Goal: Book appointment/travel/reservation

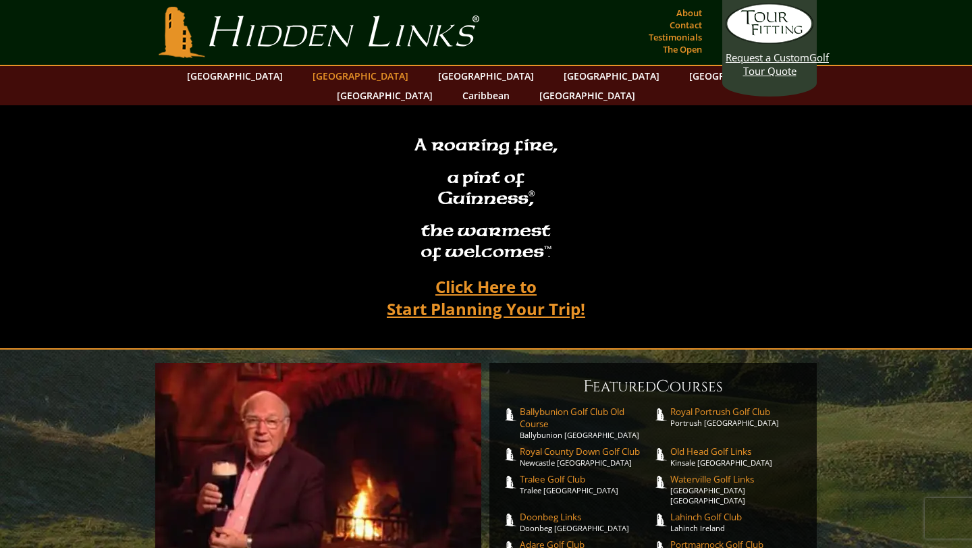
click at [346, 82] on link "[GEOGRAPHIC_DATA]" at bounding box center [360, 76] width 109 height 20
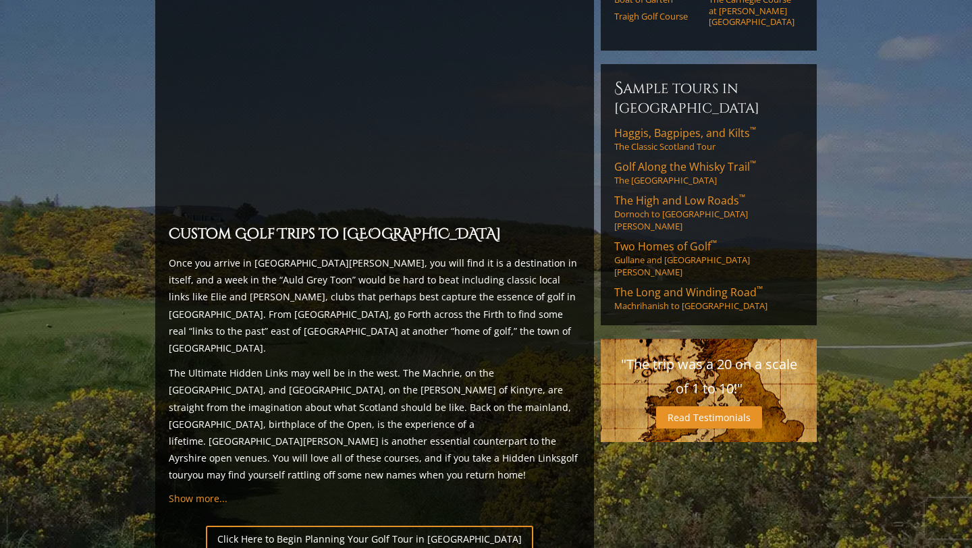
scroll to position [941, 0]
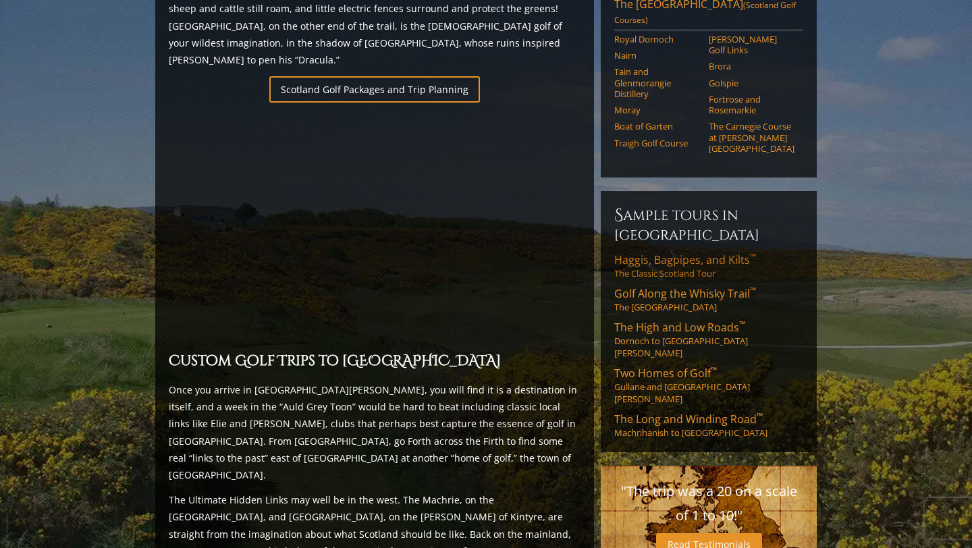
click at [671, 252] on span "Haggis, Bagpipes, and Kilts ™" at bounding box center [685, 259] width 142 height 15
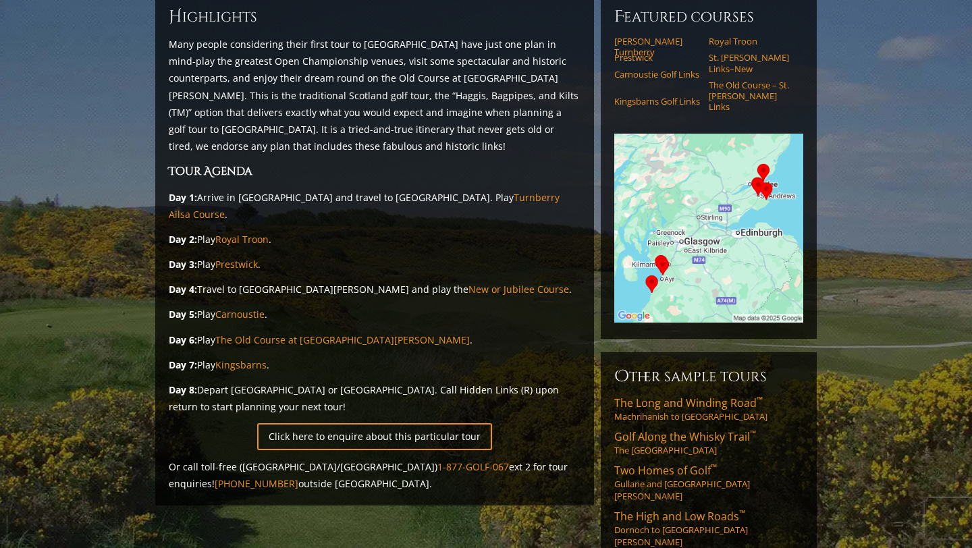
scroll to position [163, 0]
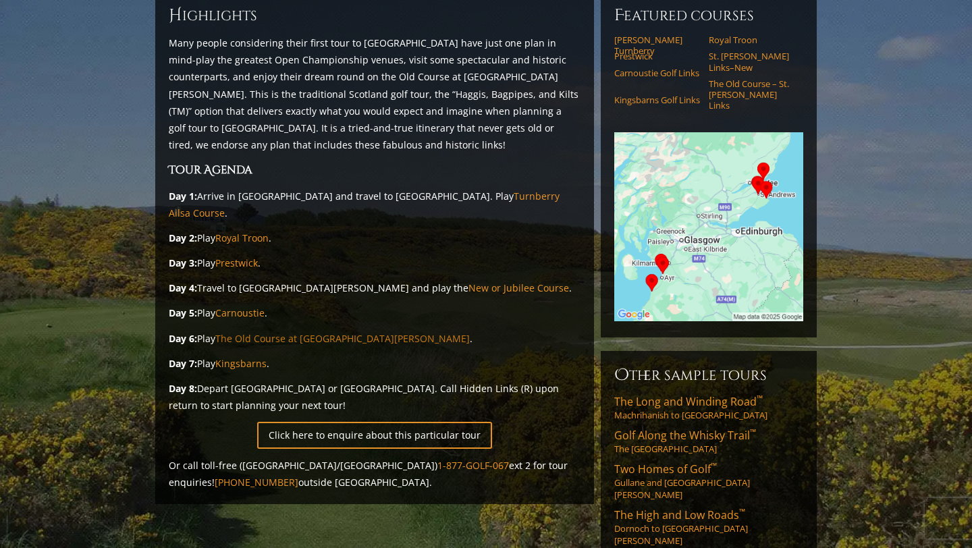
click at [323, 332] on link "The Old Course at St. Andrews" at bounding box center [342, 338] width 254 height 13
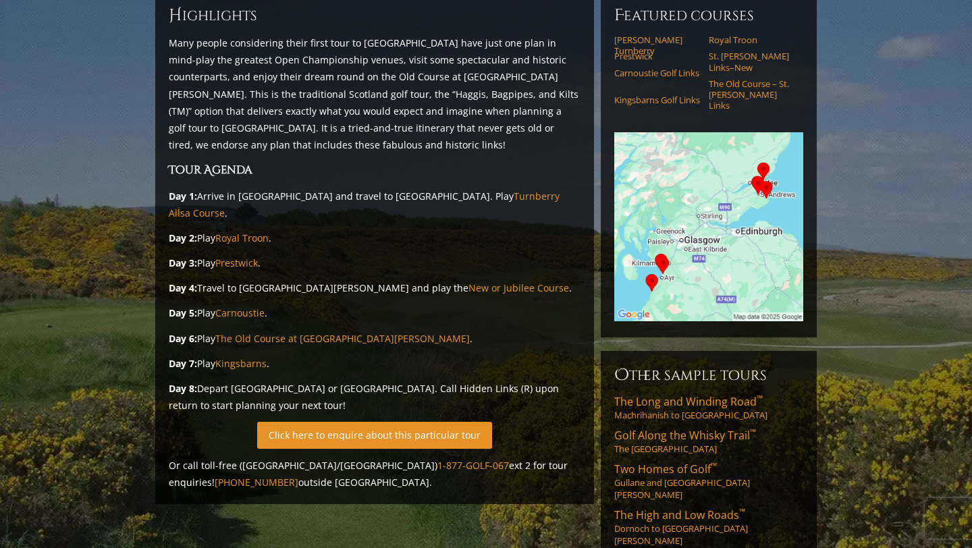
click at [385, 422] on link "Click here to enquire about this particular tour" at bounding box center [374, 435] width 235 height 26
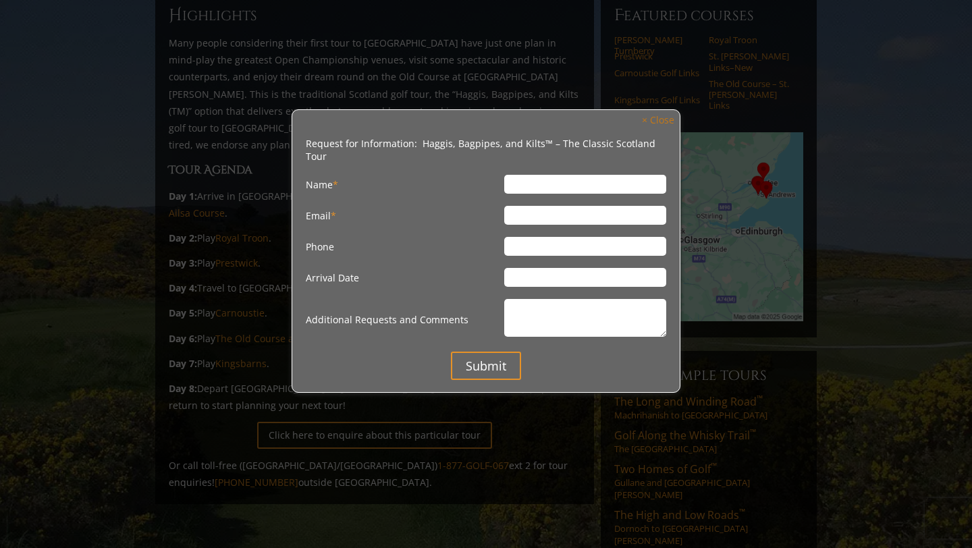
click at [652, 120] on link "× Close" at bounding box center [658, 120] width 46 height 18
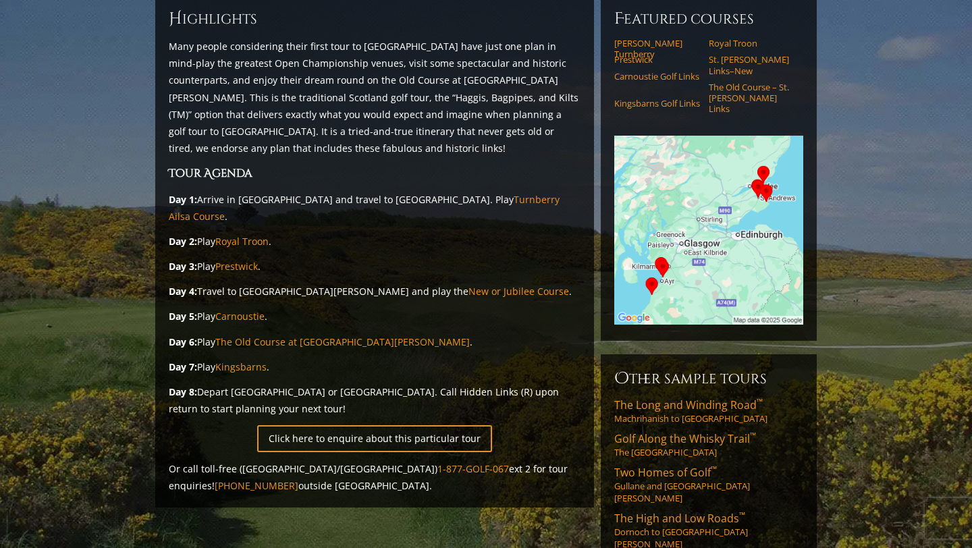
scroll to position [176, 0]
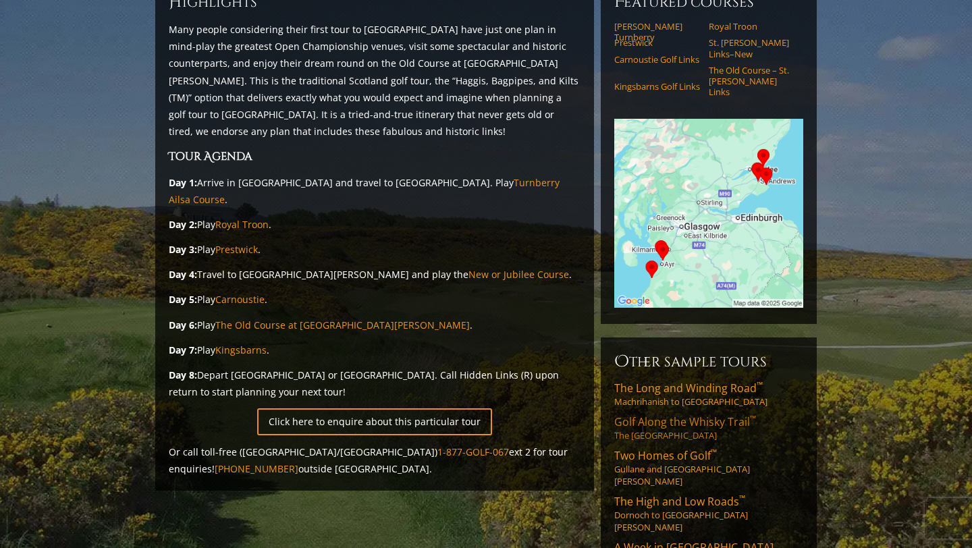
click at [696, 414] on span "Golf Along the Whisky Trail ™" at bounding box center [685, 421] width 142 height 15
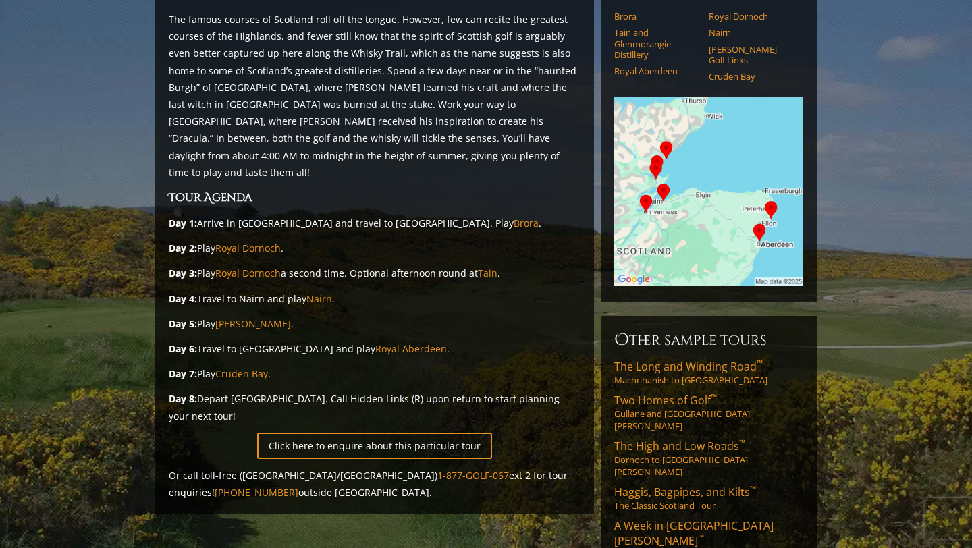
scroll to position [189, 0]
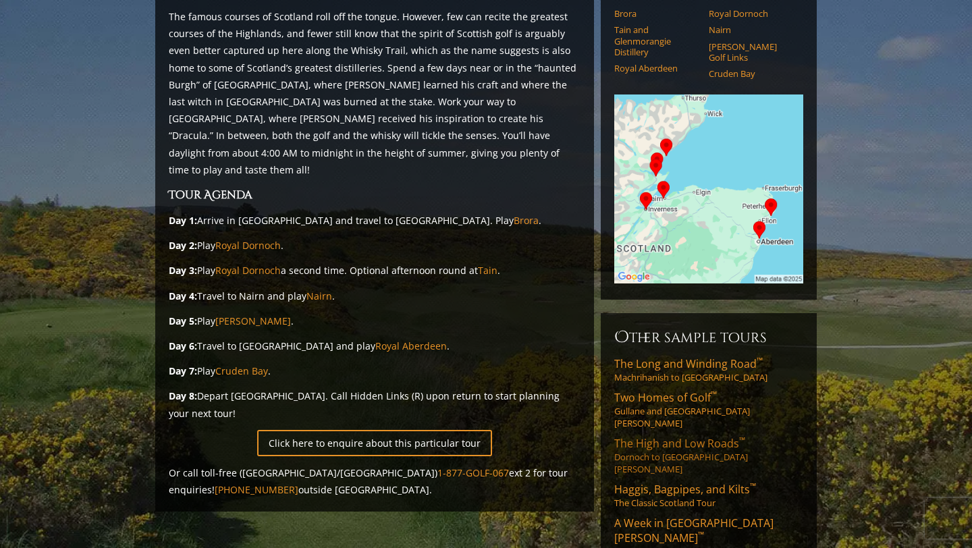
click at [704, 436] on span "The High and Low Roads ™" at bounding box center [679, 443] width 131 height 15
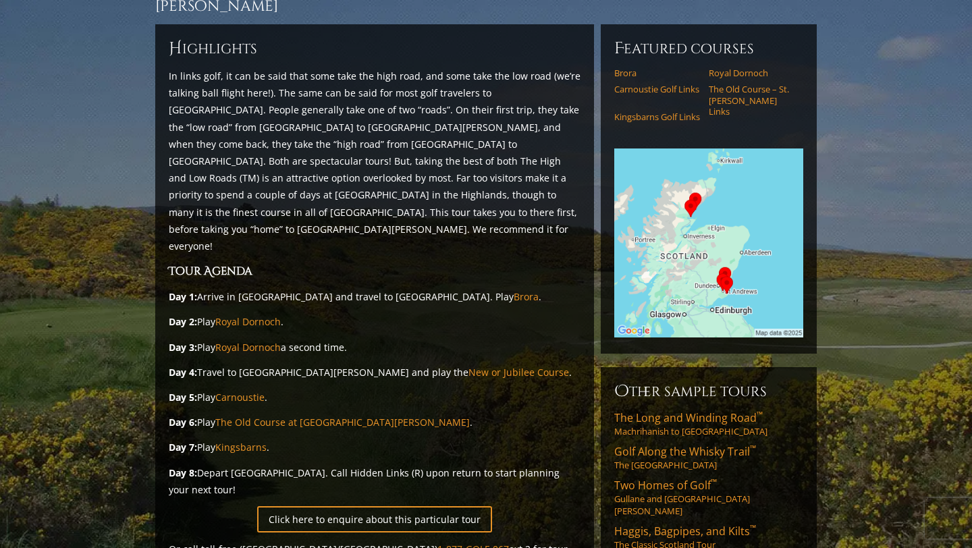
scroll to position [150, 0]
click at [688, 410] on span "The Long and Winding Road ™" at bounding box center [688, 417] width 148 height 15
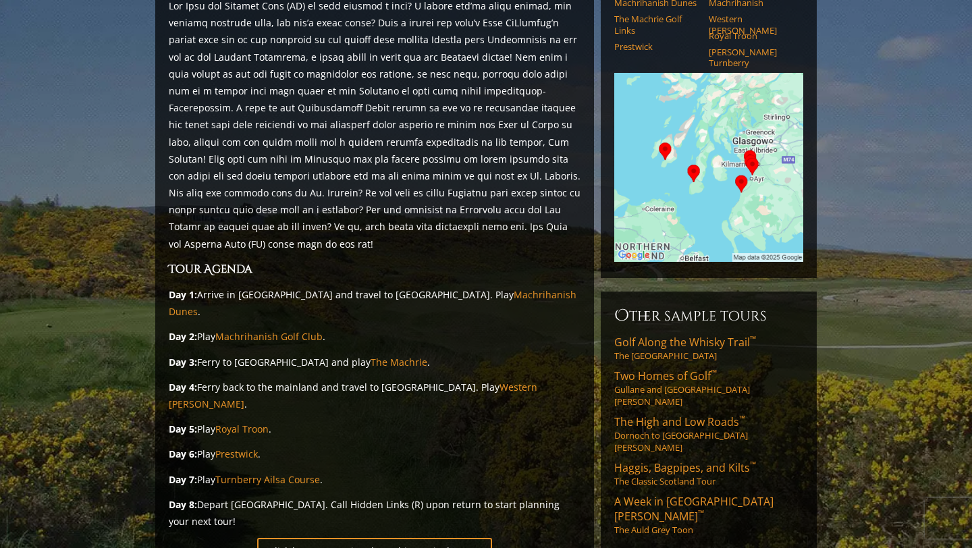
scroll to position [219, 0]
click at [696, 369] on link "Two Homes of Golf ™ Gullane and [GEOGRAPHIC_DATA][PERSON_NAME]" at bounding box center [708, 388] width 189 height 39
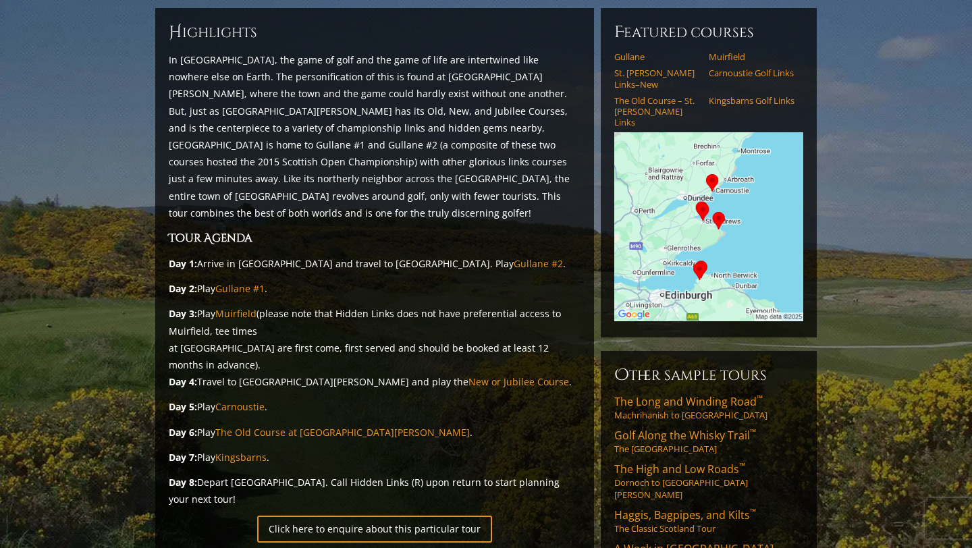
scroll to position [144, 0]
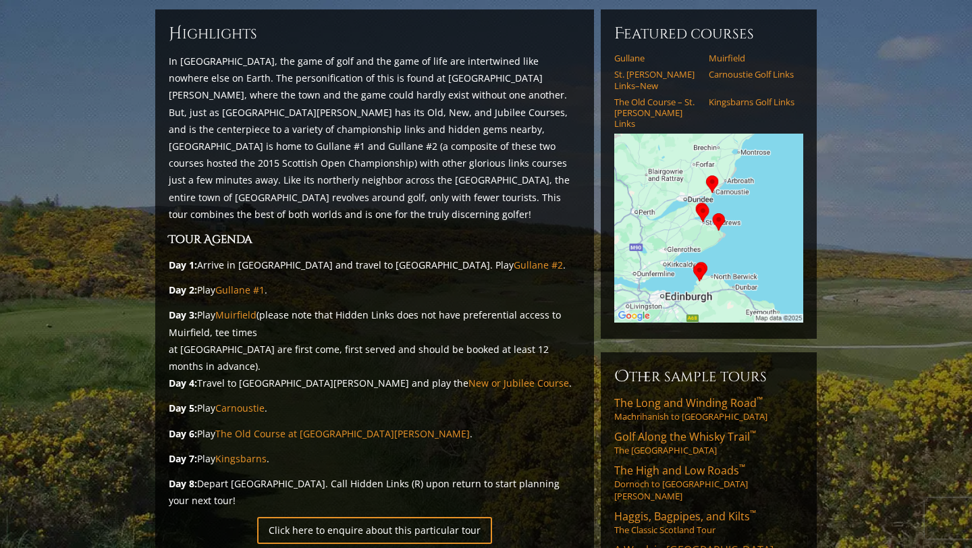
click at [696, 542] on span "A Week in St. Andrews ™" at bounding box center [693, 557] width 159 height 30
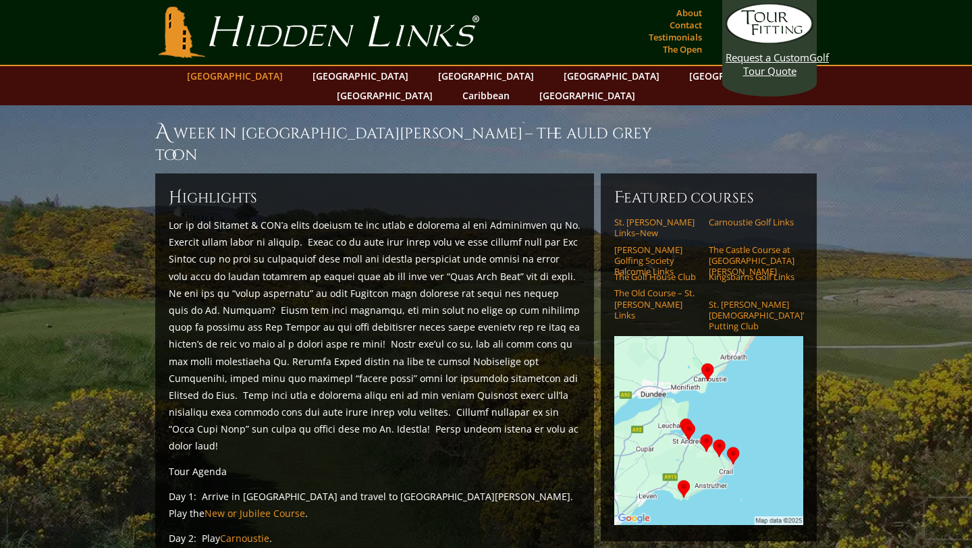
click at [274, 69] on link "[GEOGRAPHIC_DATA]" at bounding box center [234, 76] width 109 height 20
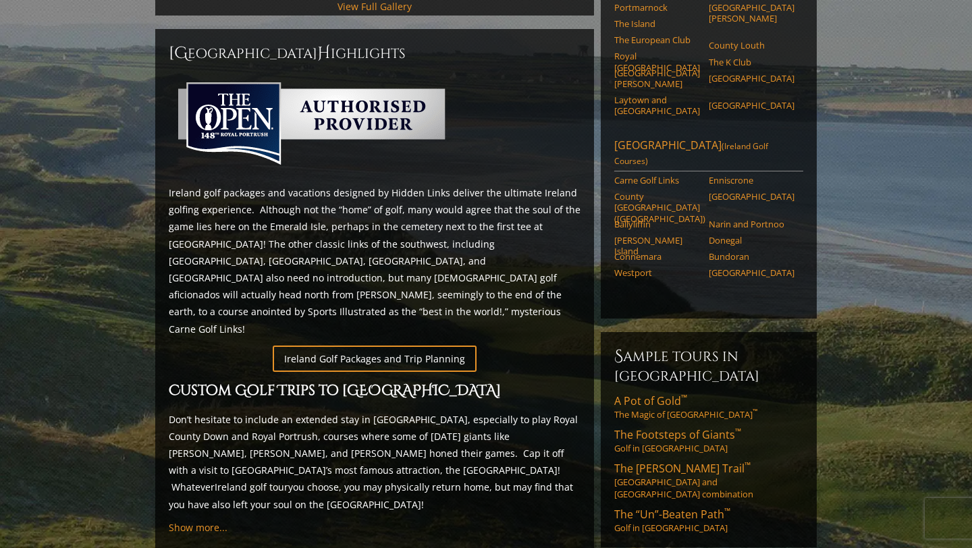
scroll to position [569, 0]
click at [702, 506] on link "The “Un”-Beaten Path ™ Golf in Northwest Ireland" at bounding box center [708, 519] width 189 height 27
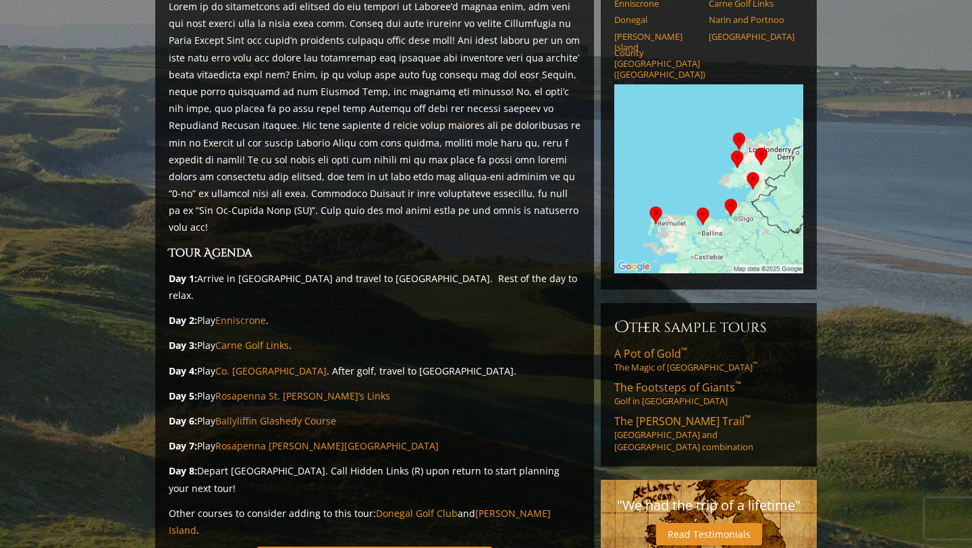
scroll to position [200, 0]
click at [678, 350] on link "A Pot of Gold ™ The Magic of Southwest Ireland ™" at bounding box center [708, 358] width 189 height 27
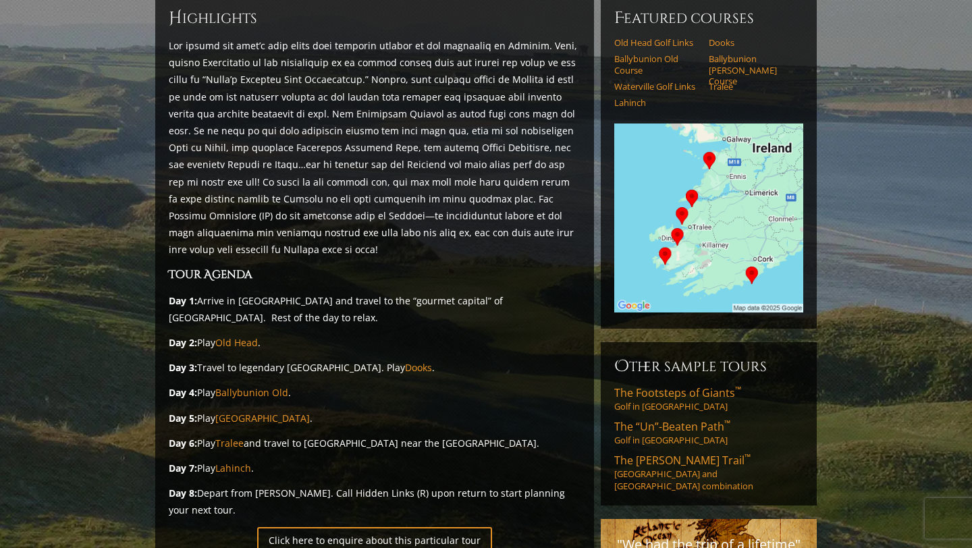
scroll to position [161, 0]
click at [694, 452] on link "The Stout Trail ™ Dublin and Northern Ireland combination" at bounding box center [708, 471] width 189 height 39
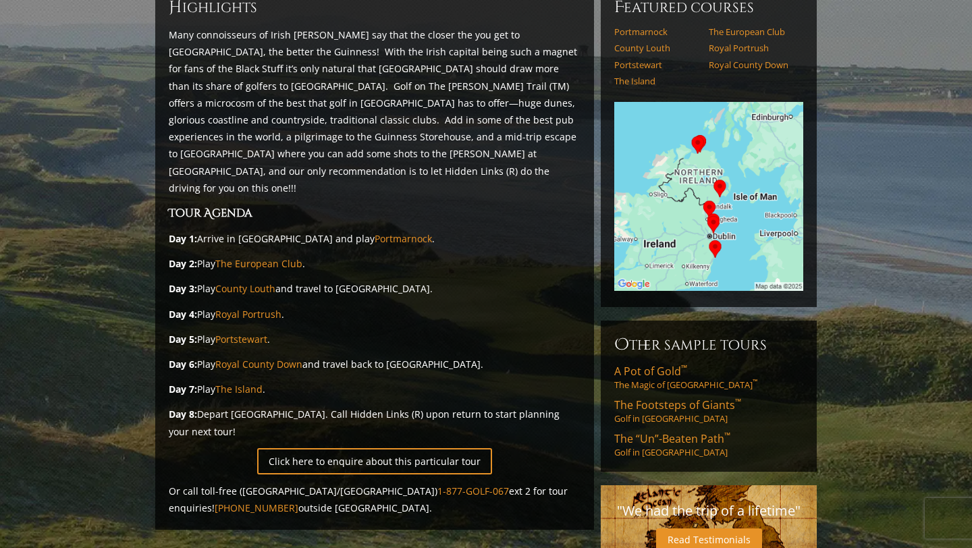
scroll to position [192, 0]
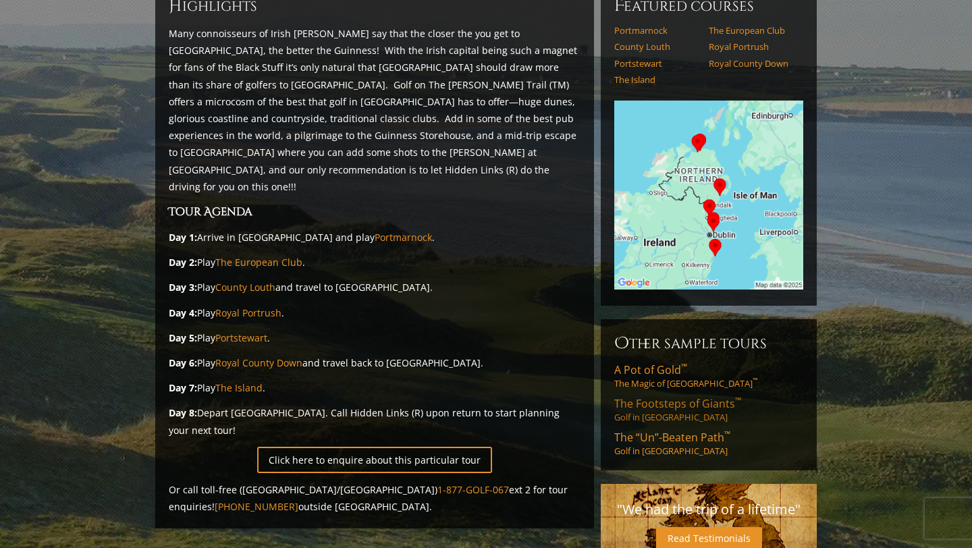
click at [681, 396] on link "The Footsteps of Giants ™ Golf in Northern Ireland" at bounding box center [708, 409] width 189 height 27
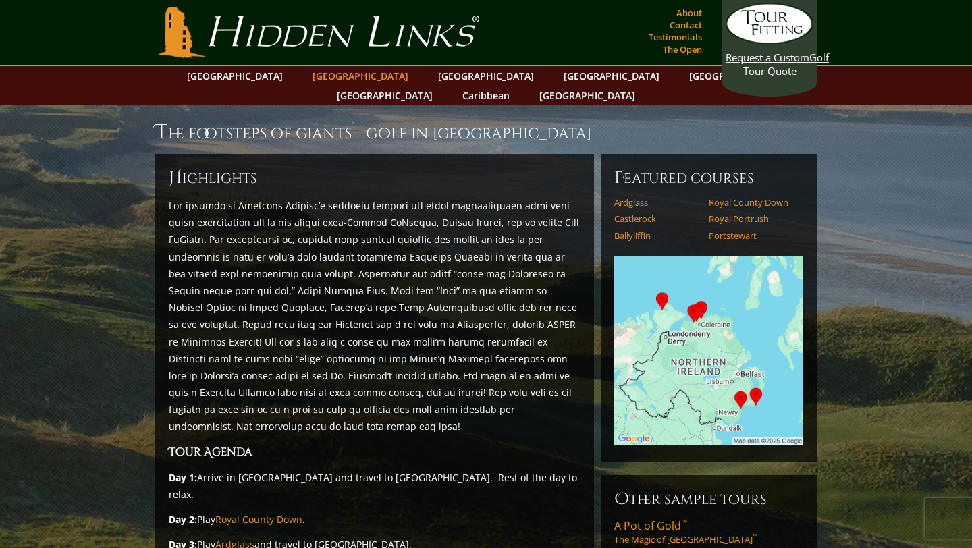
click at [341, 77] on link "[GEOGRAPHIC_DATA]" at bounding box center [360, 76] width 109 height 20
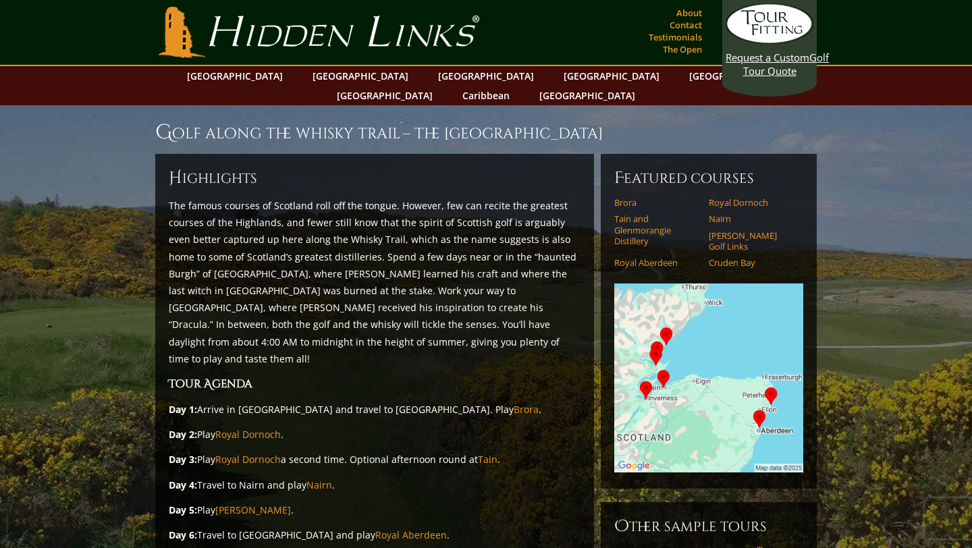
scroll to position [189, 0]
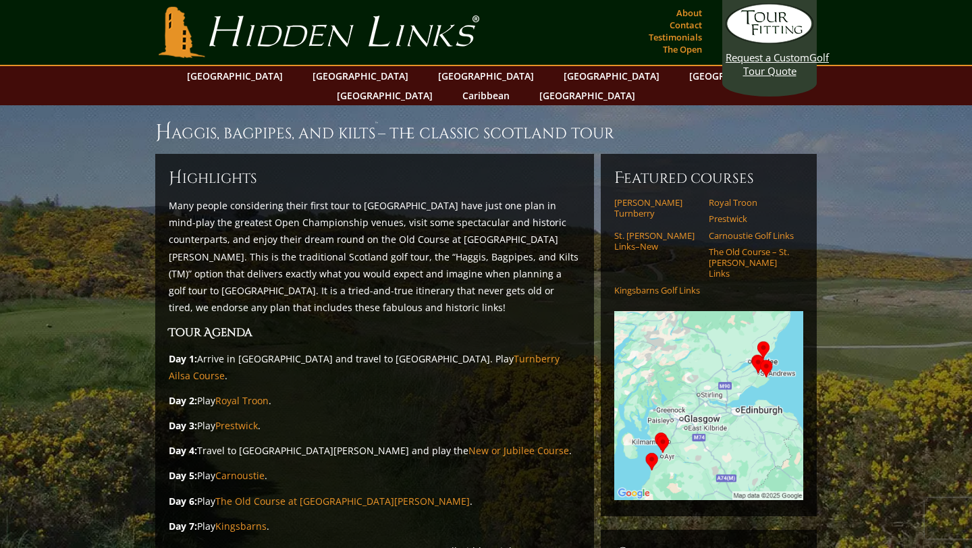
scroll to position [176, 0]
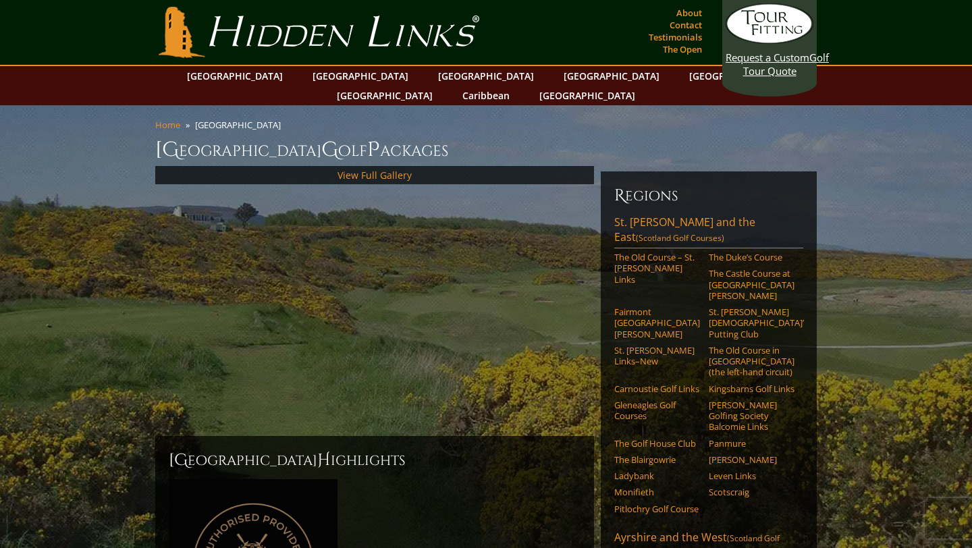
scroll to position [941, 0]
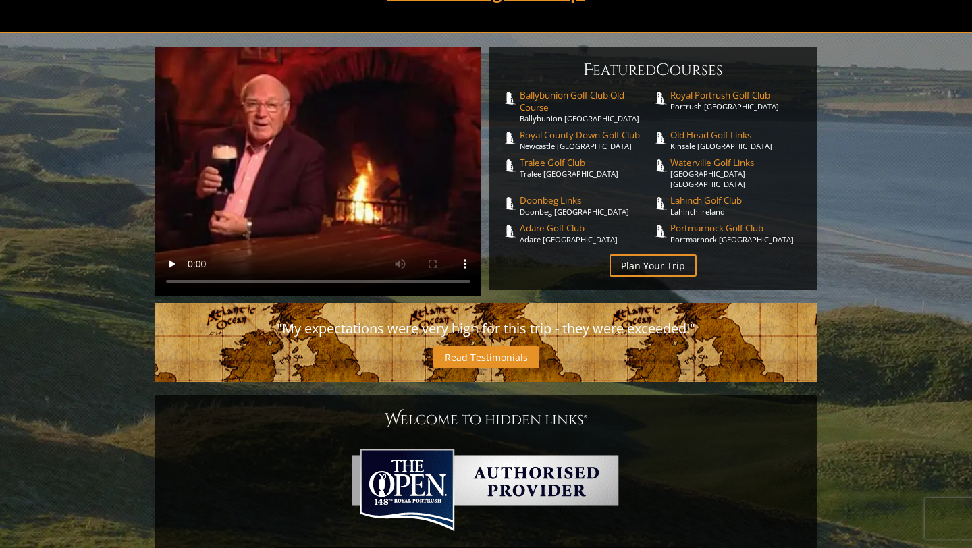
scroll to position [225, 0]
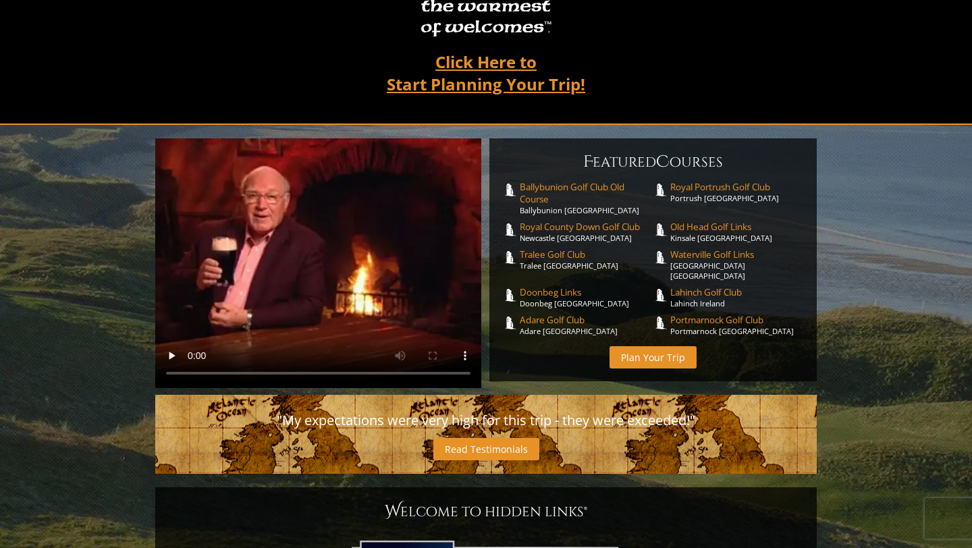
click at [638, 346] on link "Plan Your Trip" at bounding box center [652, 357] width 87 height 22
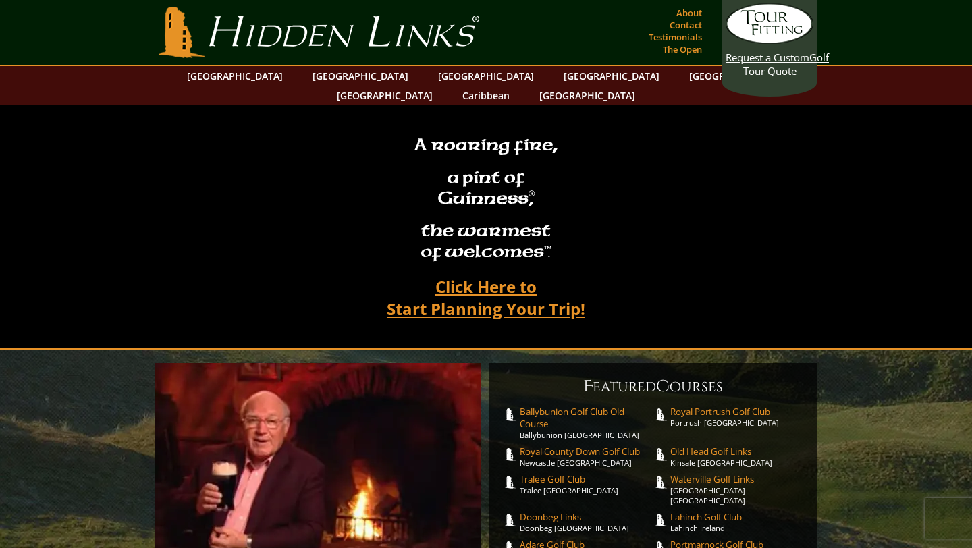
scroll to position [225, 0]
